Goal: Information Seeking & Learning: Learn about a topic

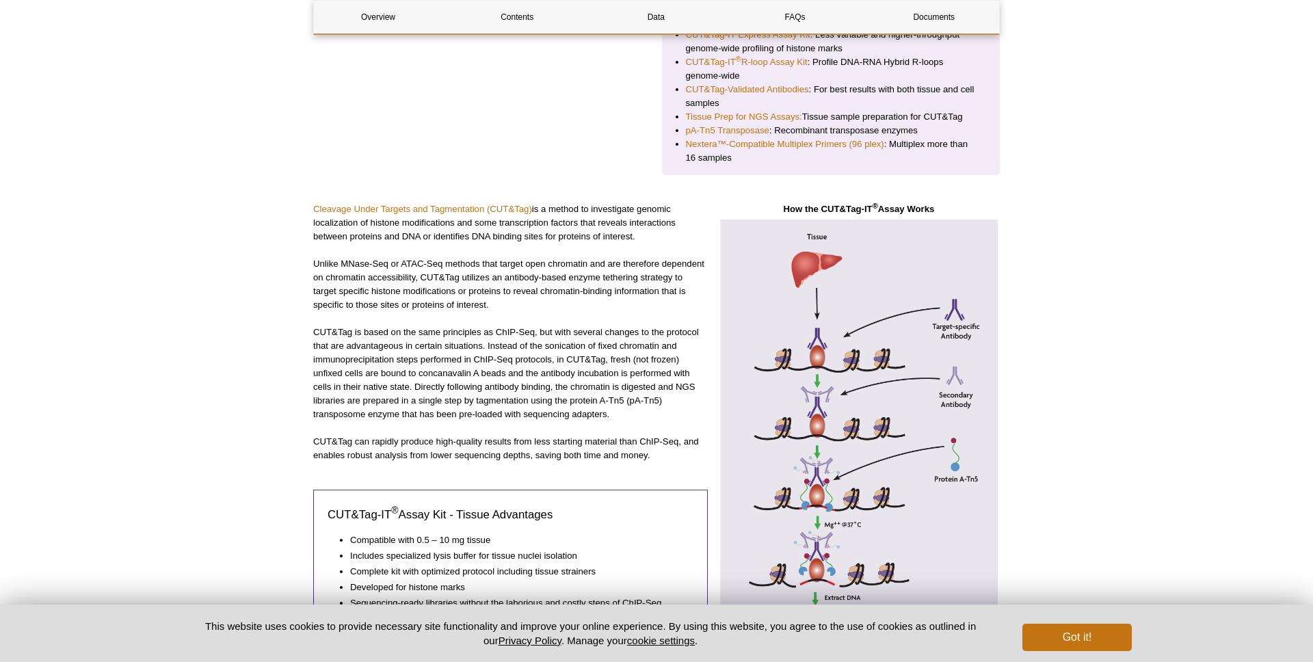
scroll to position [350, 0]
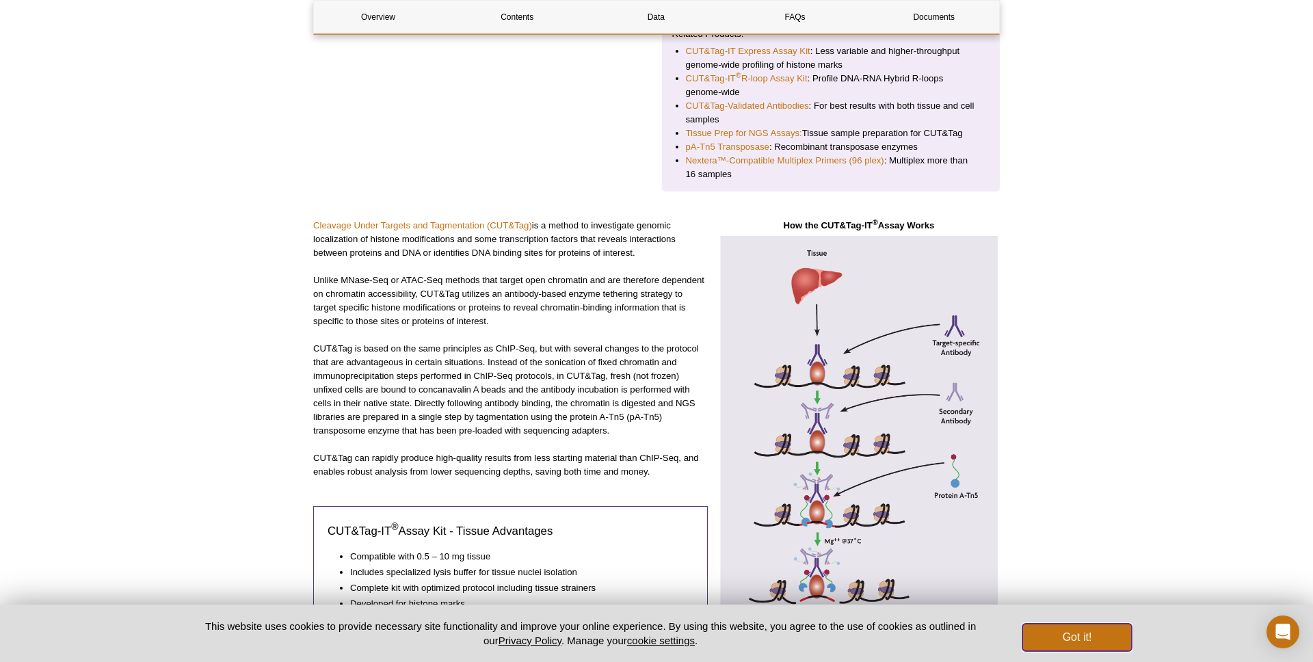
drag, startPoint x: 1065, startPoint y: 633, endPoint x: 1059, endPoint y: 609, distance: 24.1
click at [1065, 633] on button "Got it!" at bounding box center [1077, 637] width 109 height 27
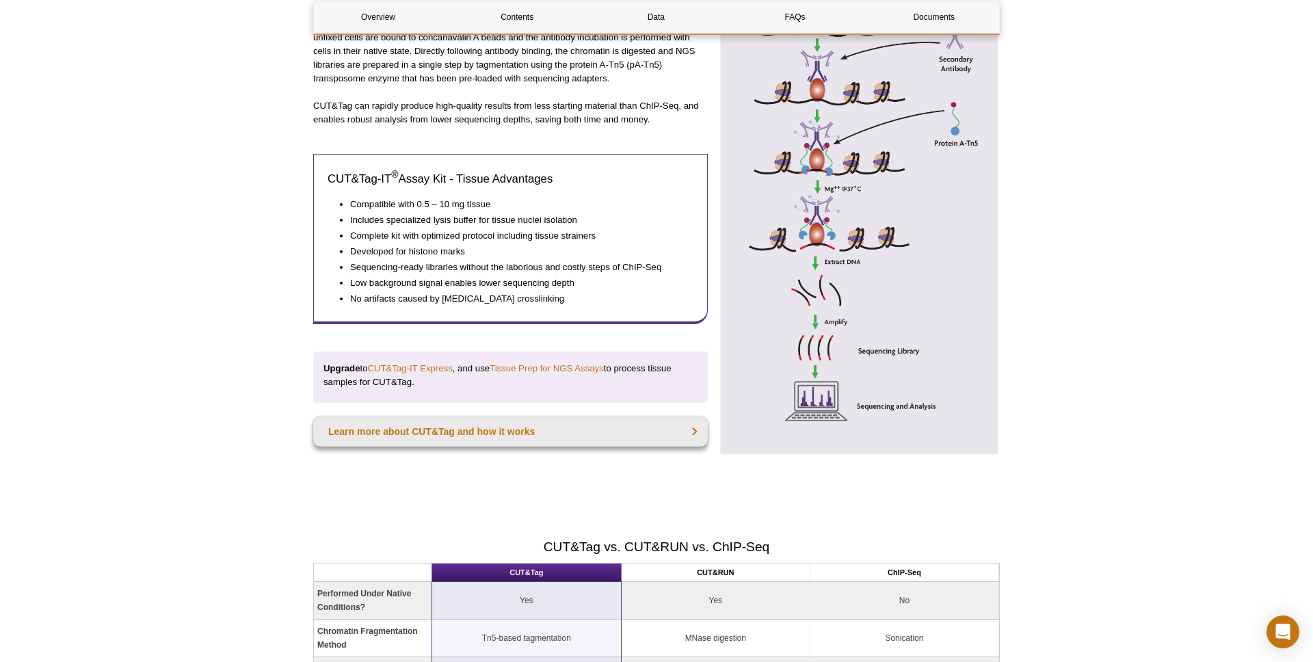
scroll to position [679, 0]
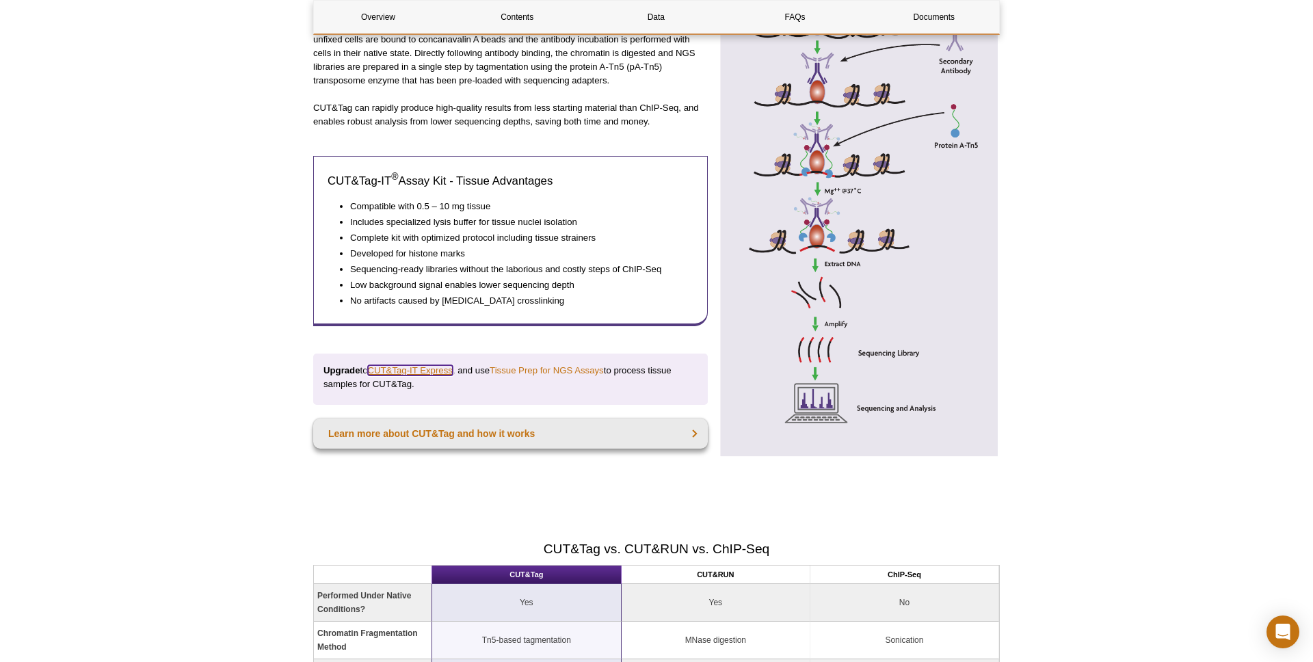
click at [430, 372] on link "CUT&Tag-IT Express" at bounding box center [410, 370] width 85 height 10
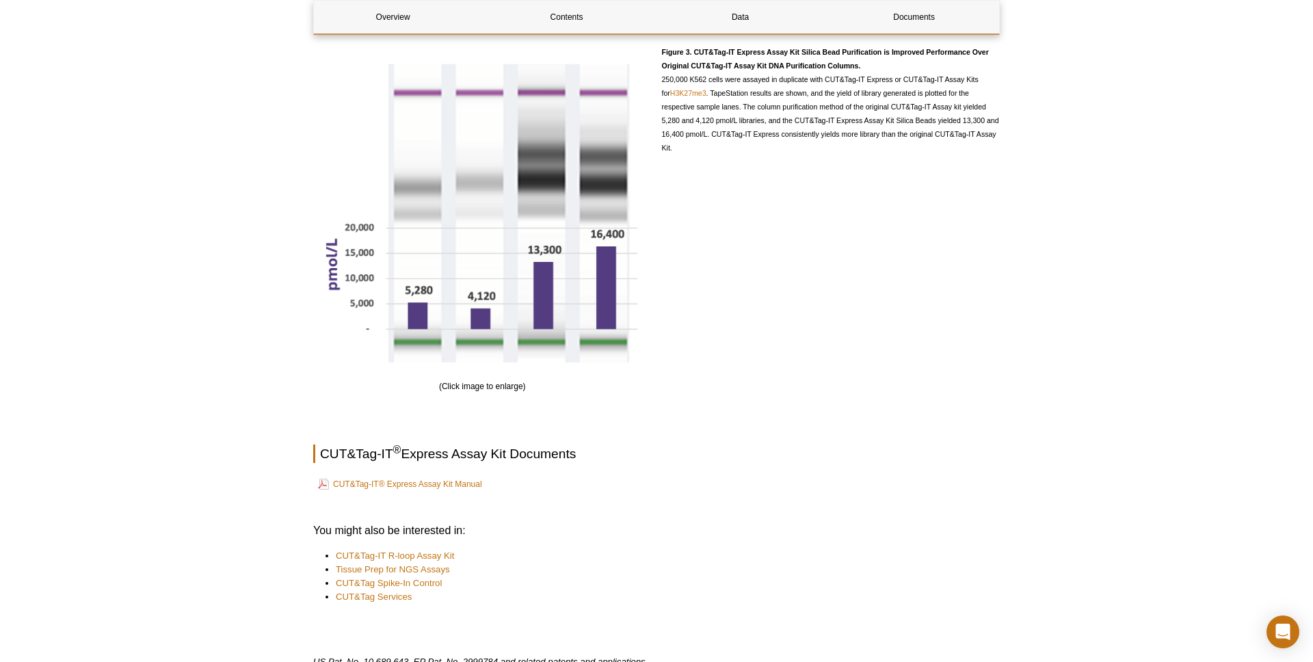
scroll to position [2040, 0]
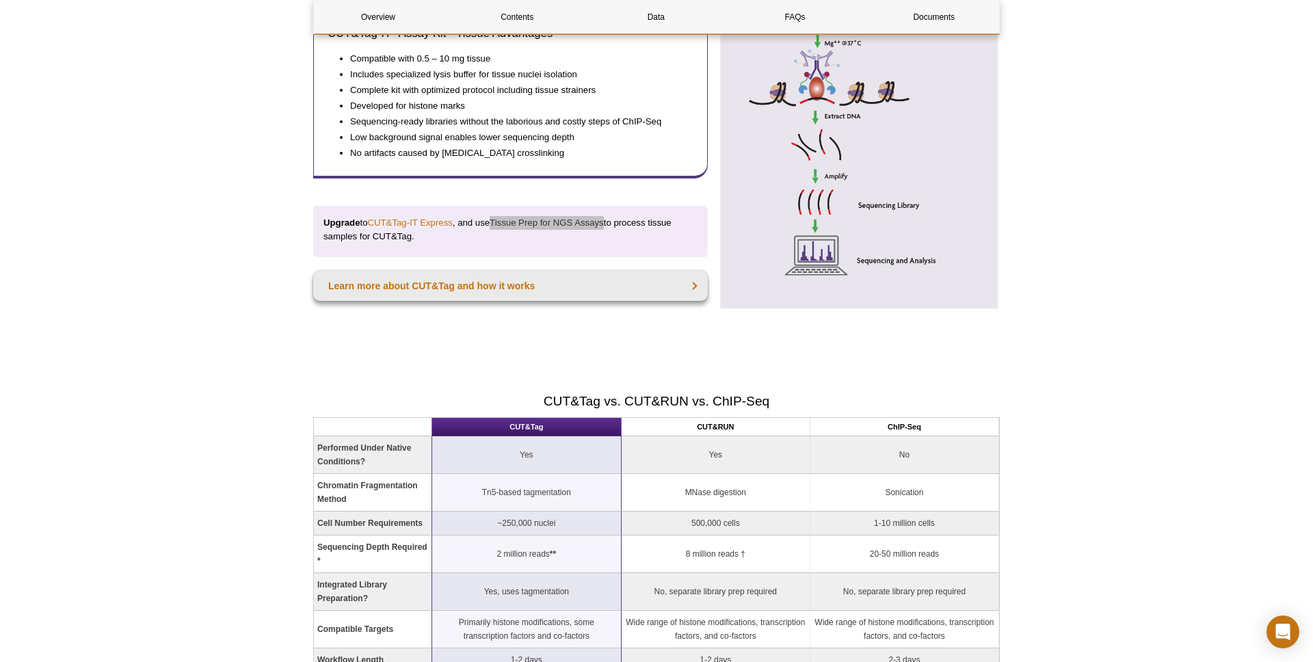
scroll to position [878, 0]
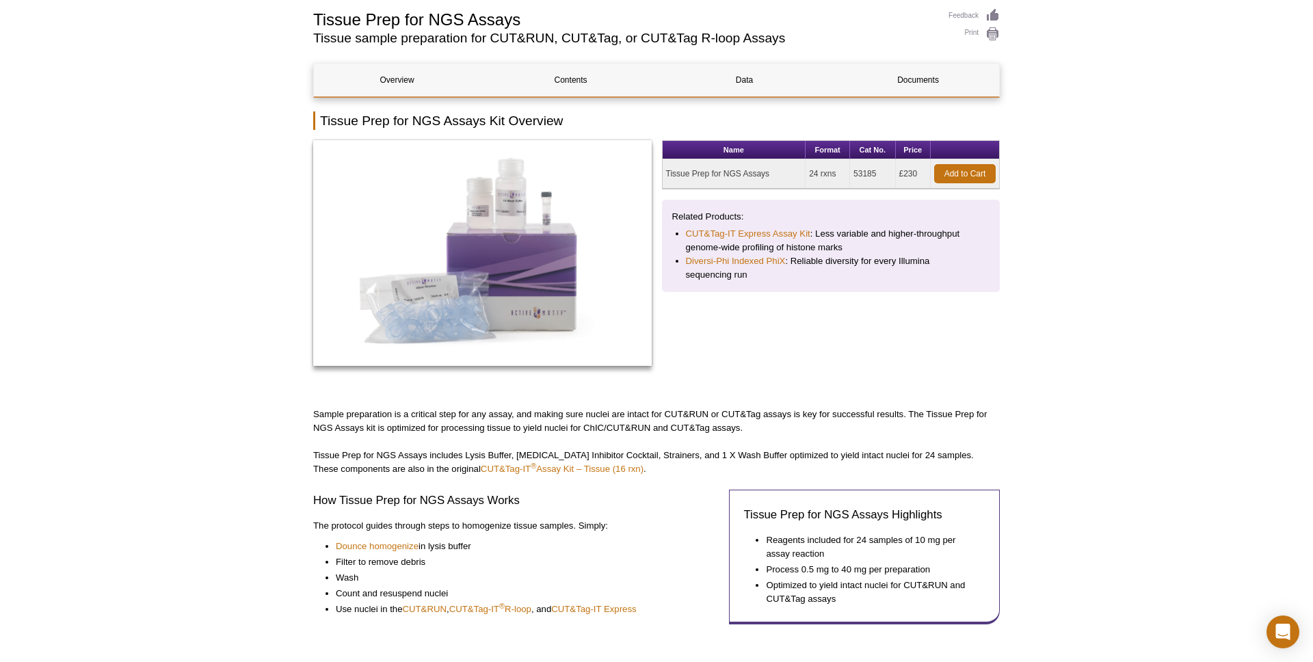
scroll to position [96, 0]
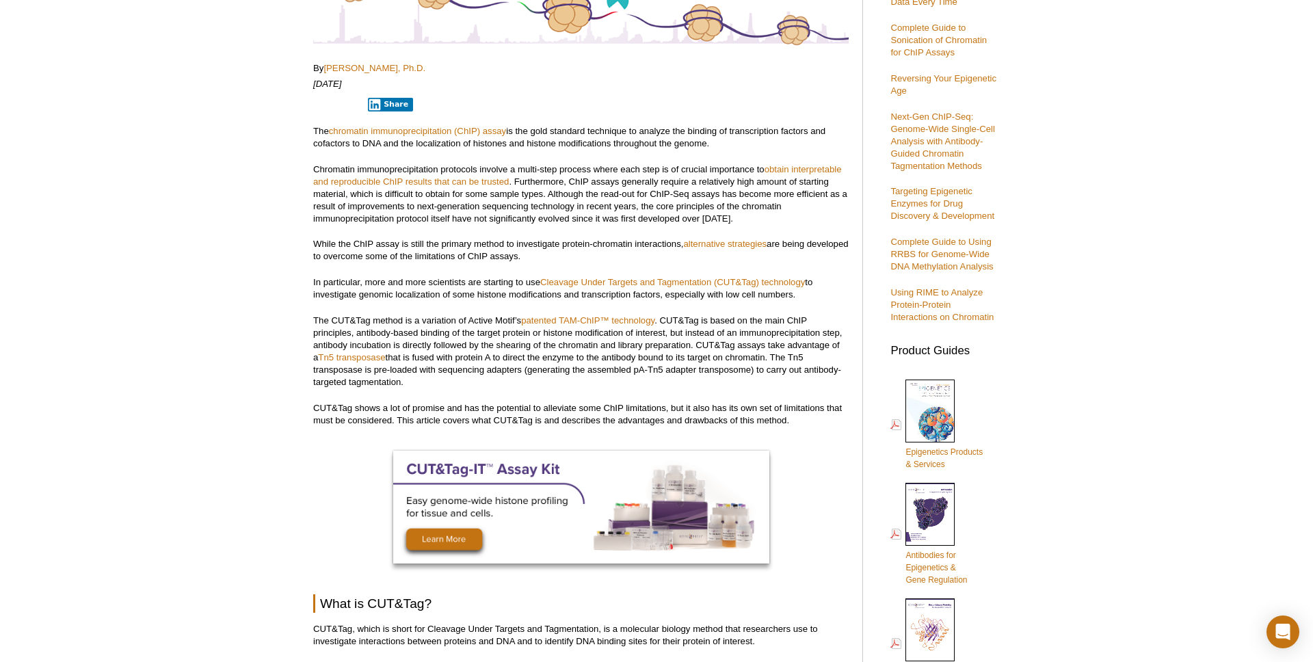
scroll to position [299, 0]
